Goal: Task Accomplishment & Management: Complete application form

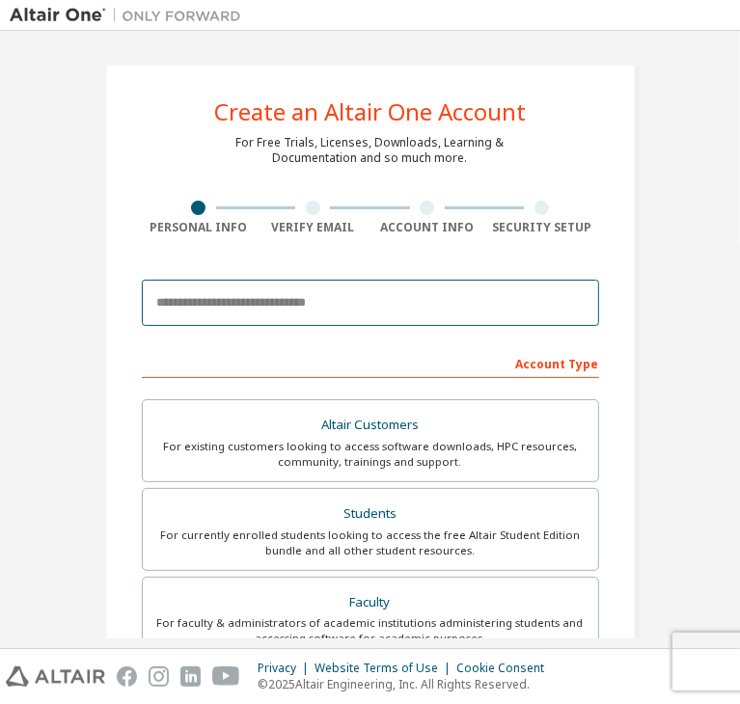
click at [269, 295] on input "email" at bounding box center [370, 303] width 457 height 46
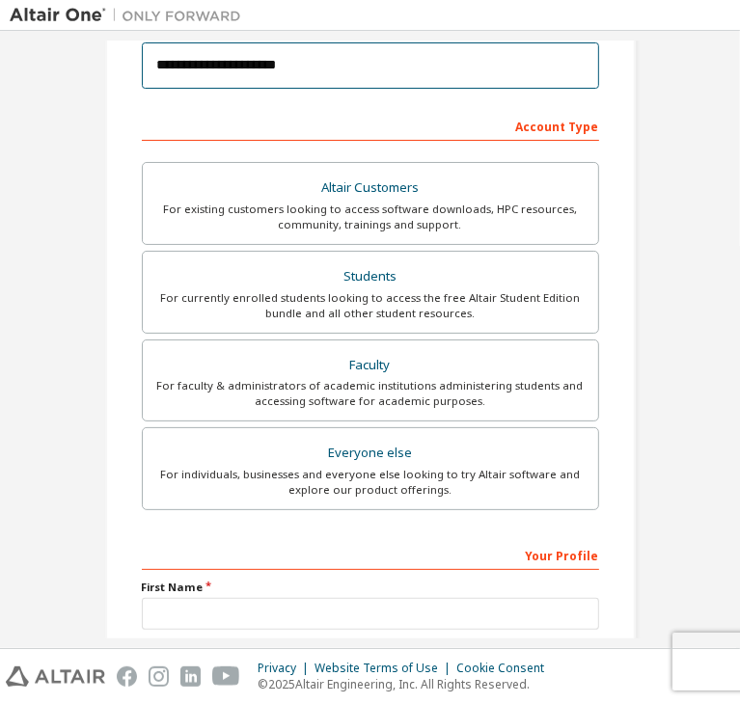
scroll to position [238, 0]
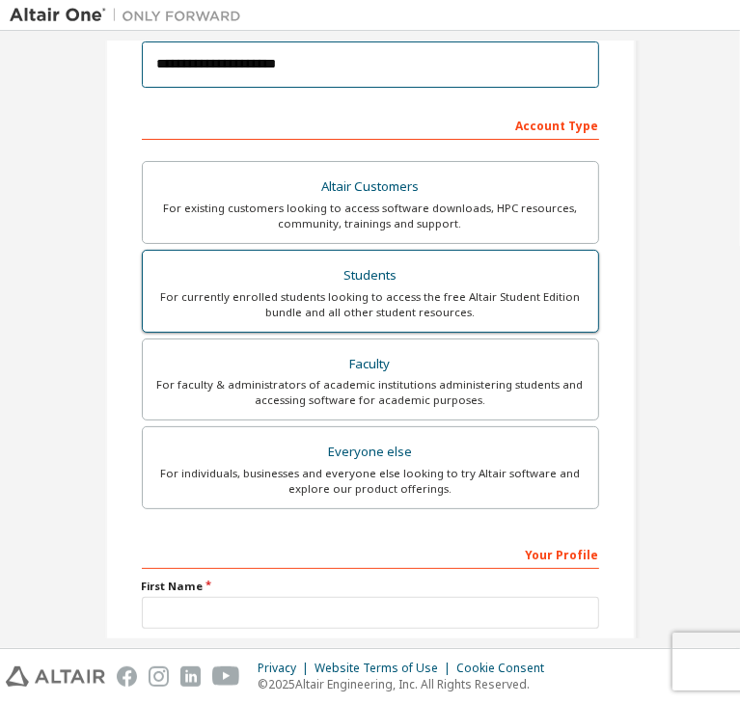
type input "**********"
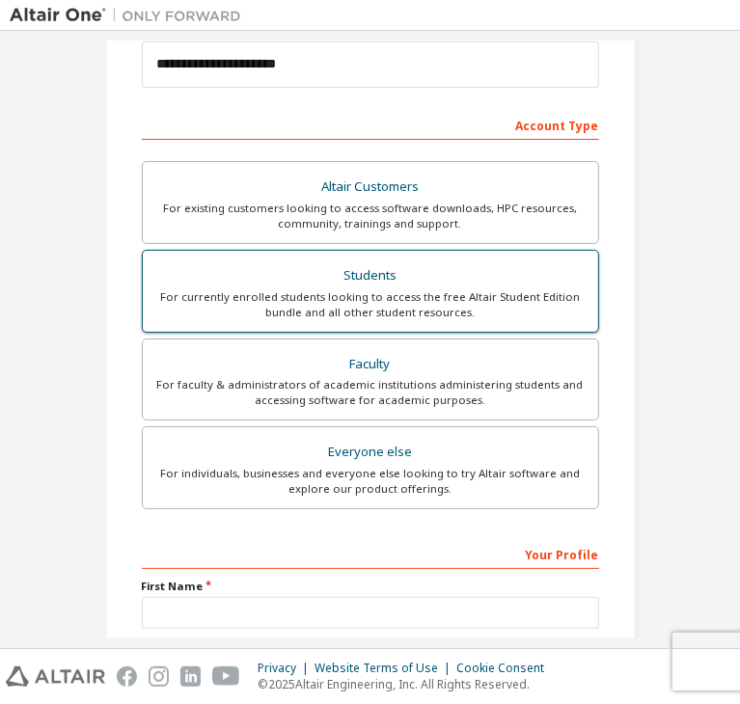
click at [343, 300] on div "For currently enrolled students looking to access the free Altair Student Editi…" at bounding box center [370, 304] width 432 height 31
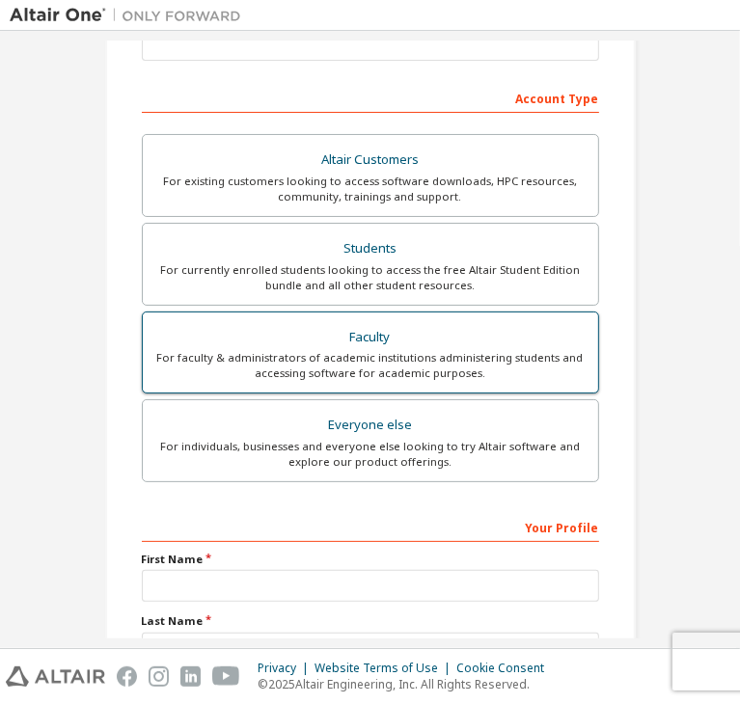
scroll to position [273, 0]
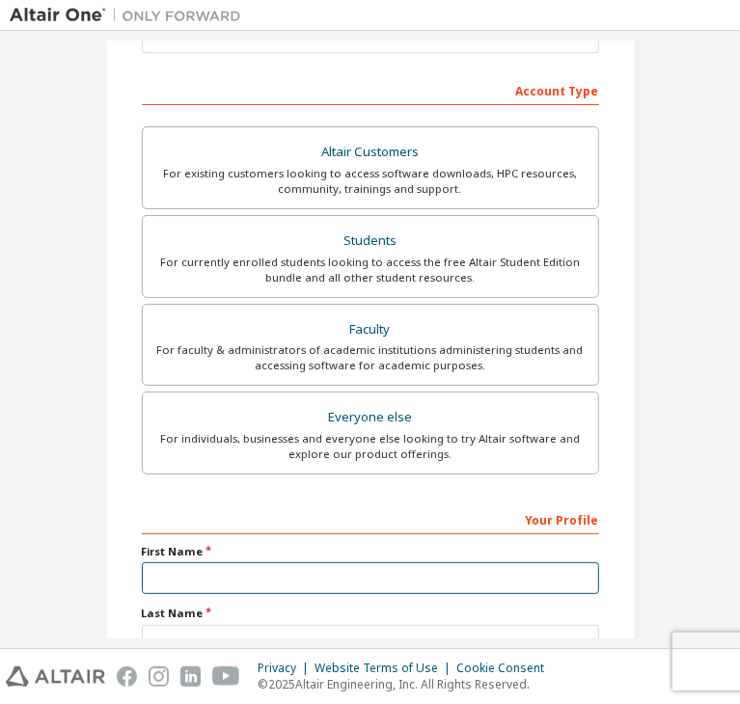
click at [320, 577] on input "text" at bounding box center [370, 578] width 457 height 32
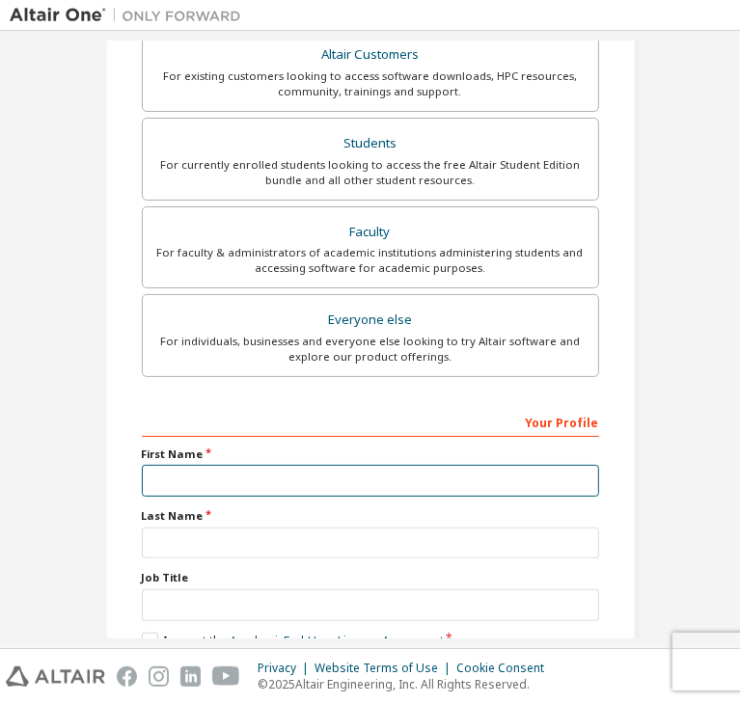
scroll to position [370, 0]
type input "********"
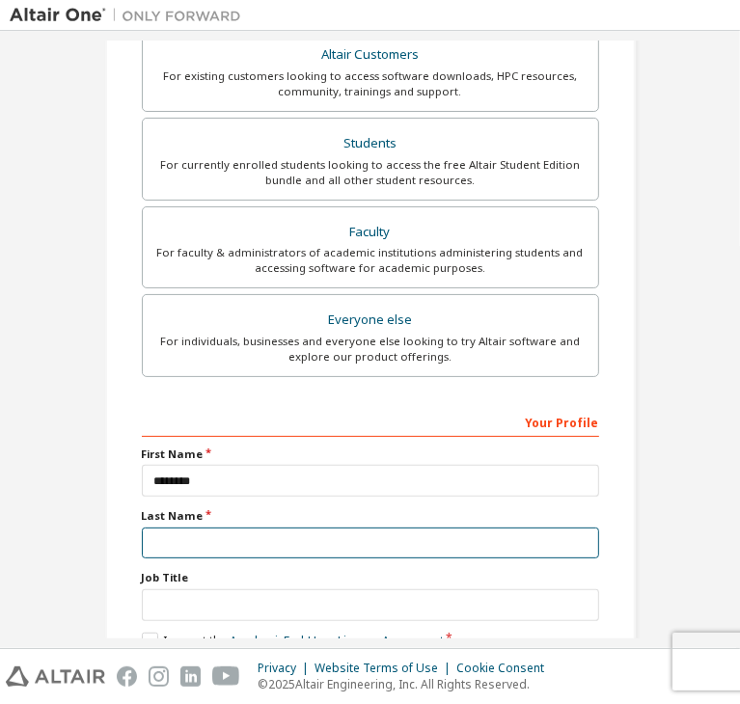
click at [455, 528] on input "text" at bounding box center [370, 544] width 457 height 32
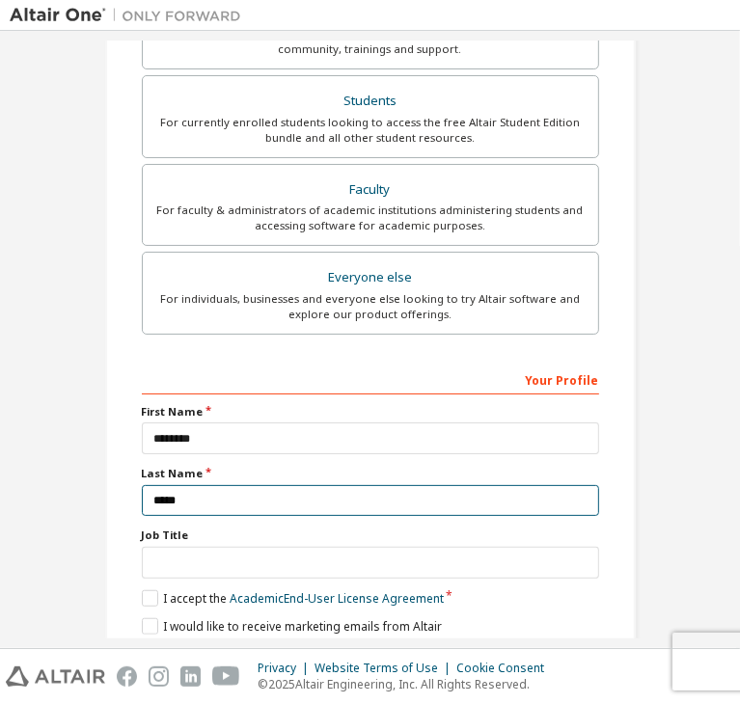
scroll to position [420, 0]
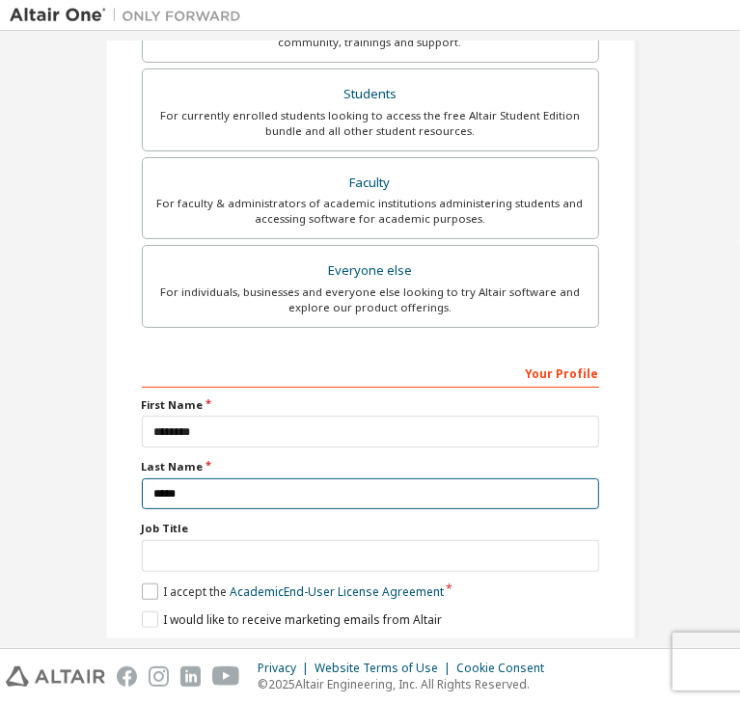
type input "*****"
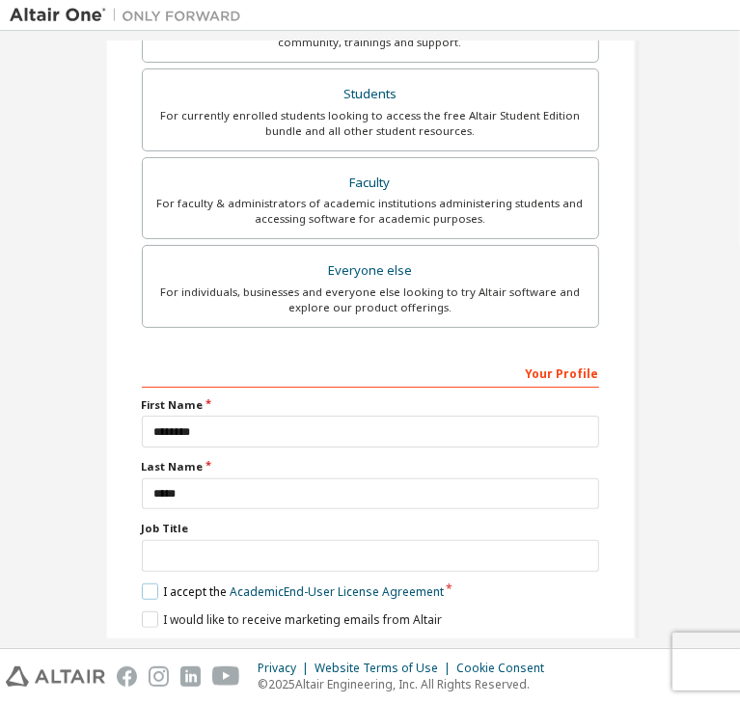
click at [142, 583] on label "I accept the Academic End-User License Agreement" at bounding box center [293, 591] width 302 height 16
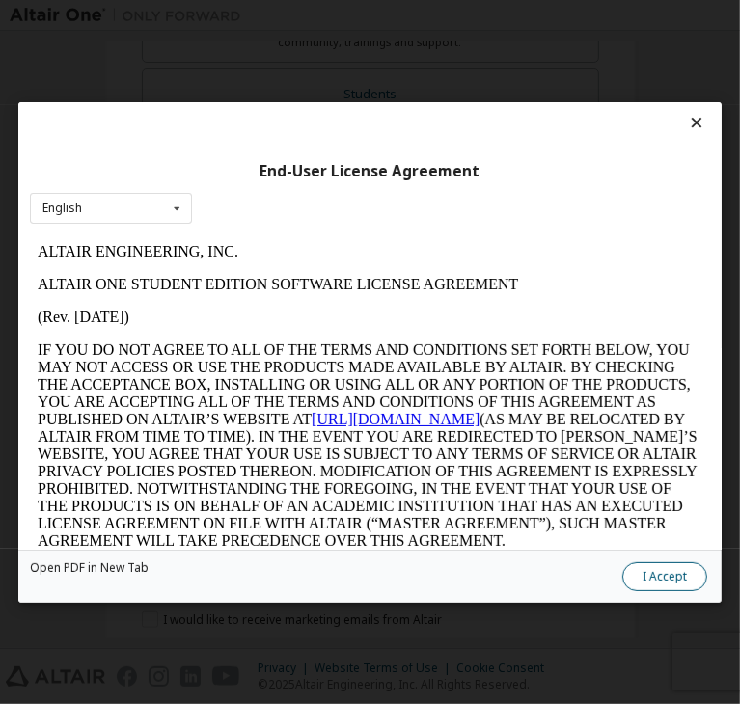
scroll to position [0, 0]
click at [622, 565] on button "I Accept" at bounding box center [664, 576] width 85 height 29
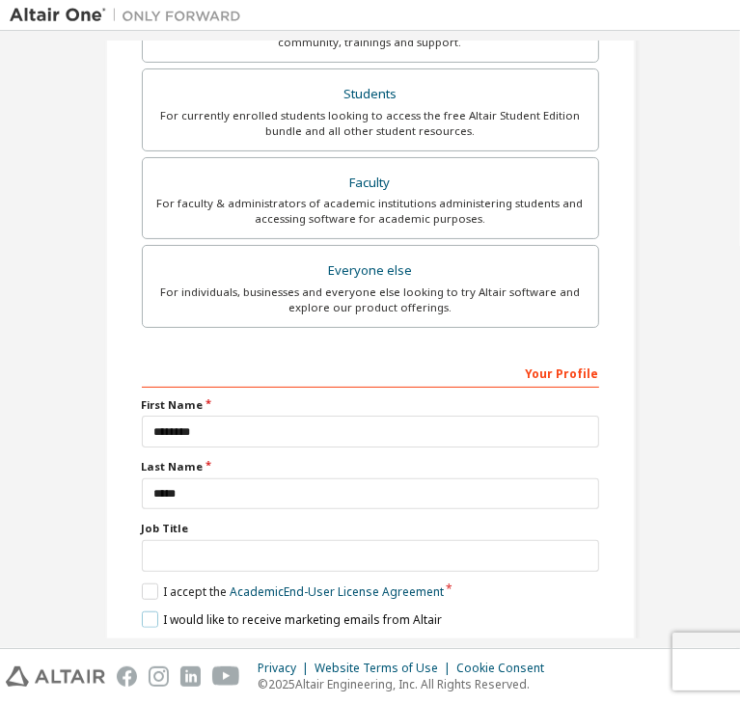
click at [145, 611] on label "I would like to receive marketing emails from Altair" at bounding box center [292, 619] width 300 height 16
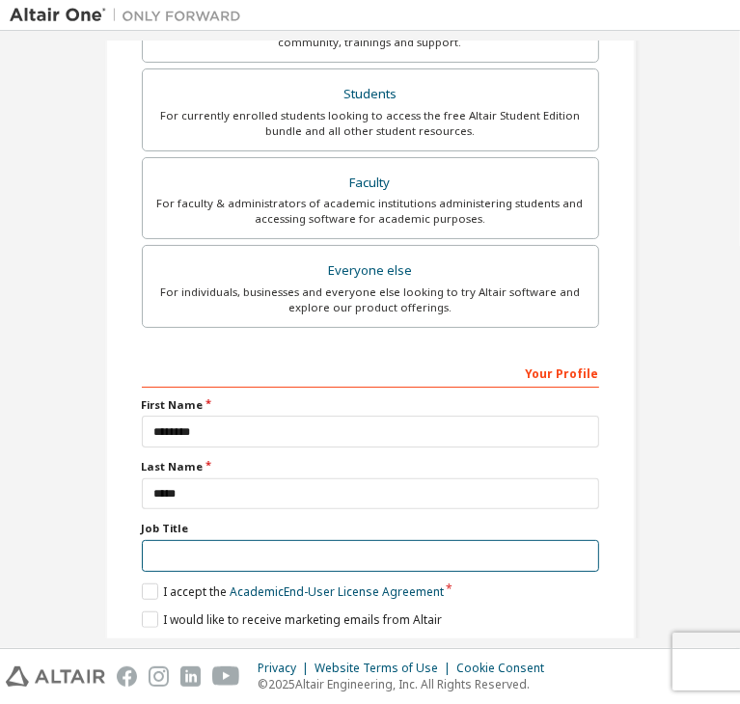
click at [247, 540] on input "text" at bounding box center [370, 556] width 457 height 32
type input "*******"
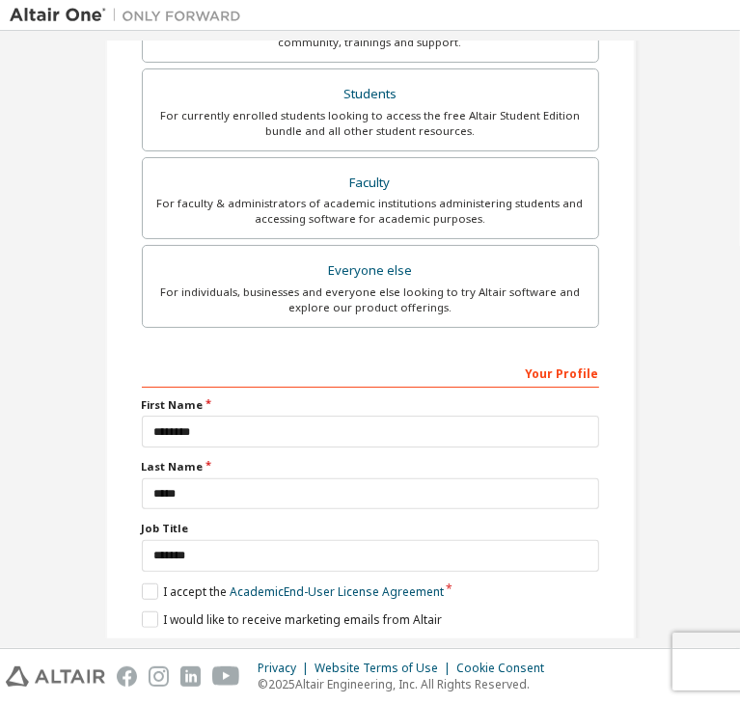
click at [349, 639] on button "Next" at bounding box center [368, 653] width 101 height 29
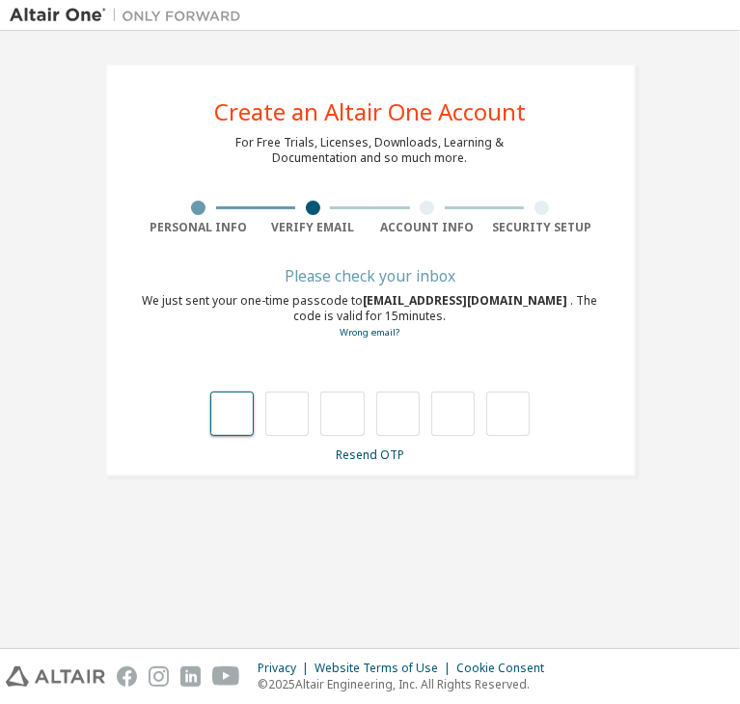
type input "*"
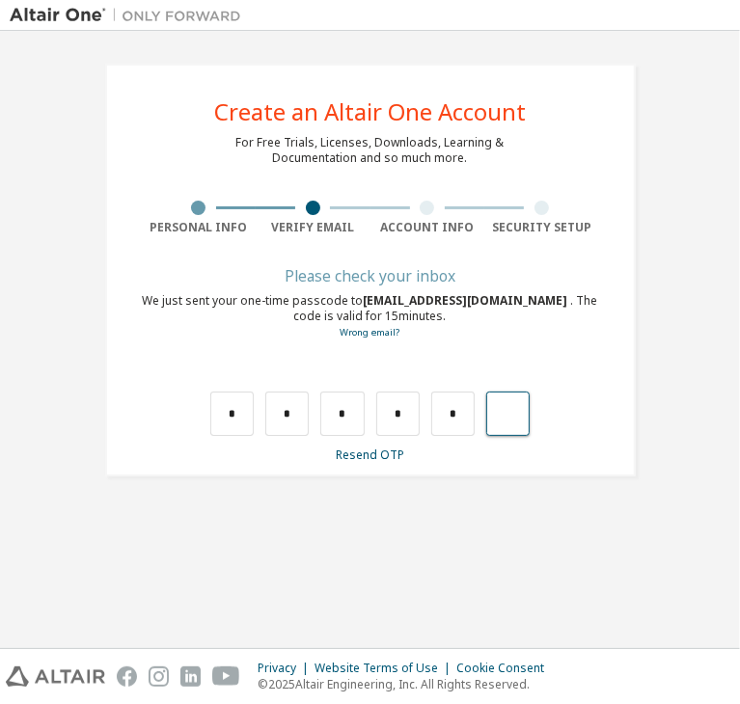
type input "*"
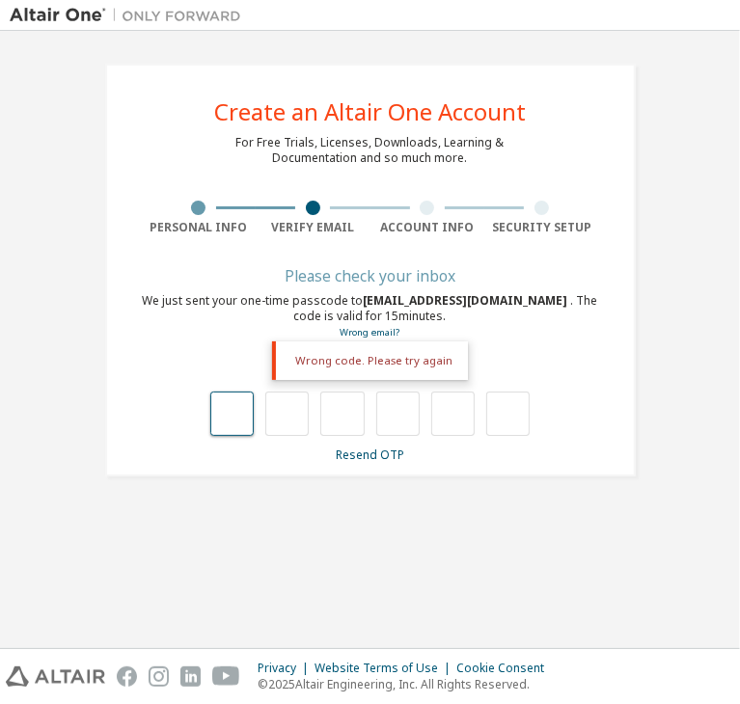
click at [230, 412] on input "text" at bounding box center [231, 414] width 43 height 44
type input "*"
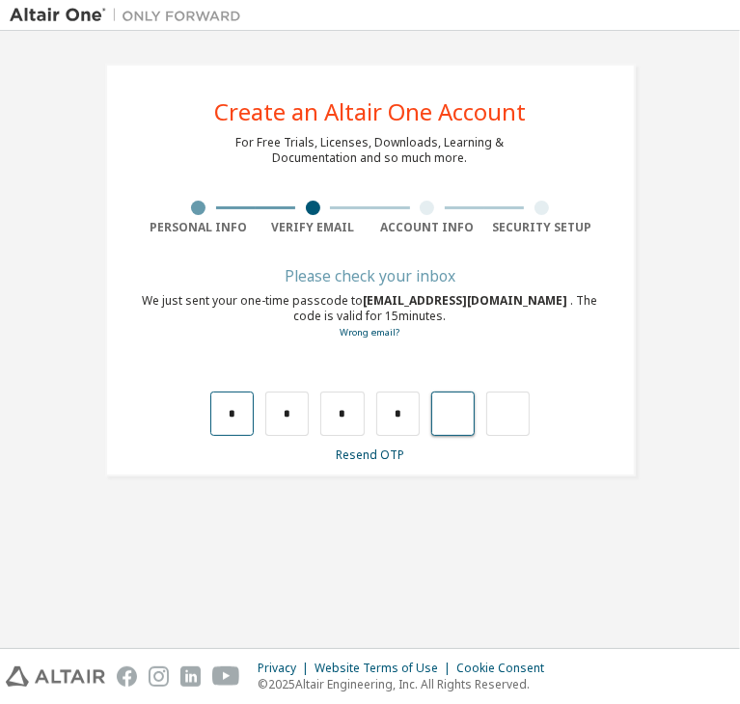
type input "*"
